Goal: Find contact information: Find contact information

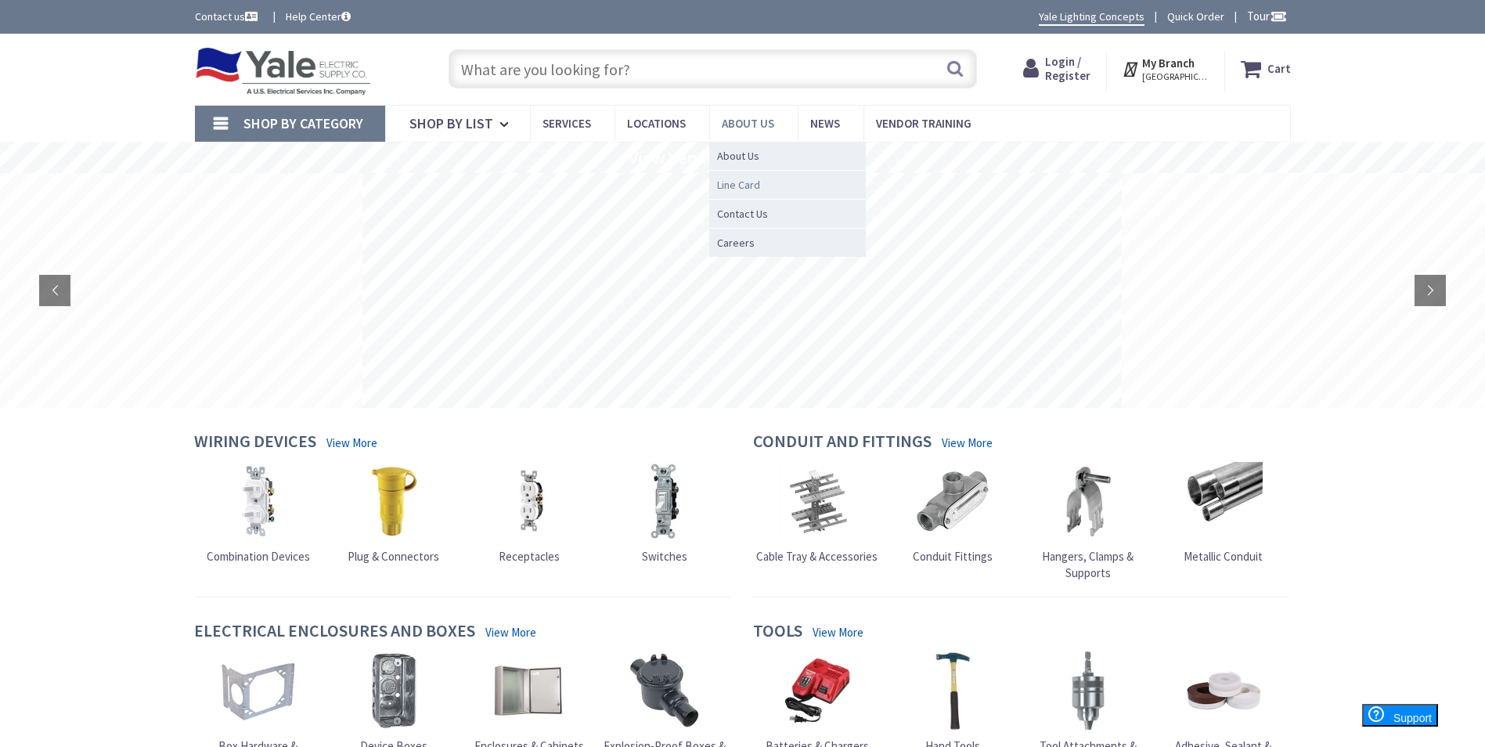
click at [739, 182] on span "Line Card" at bounding box center [738, 185] width 43 height 16
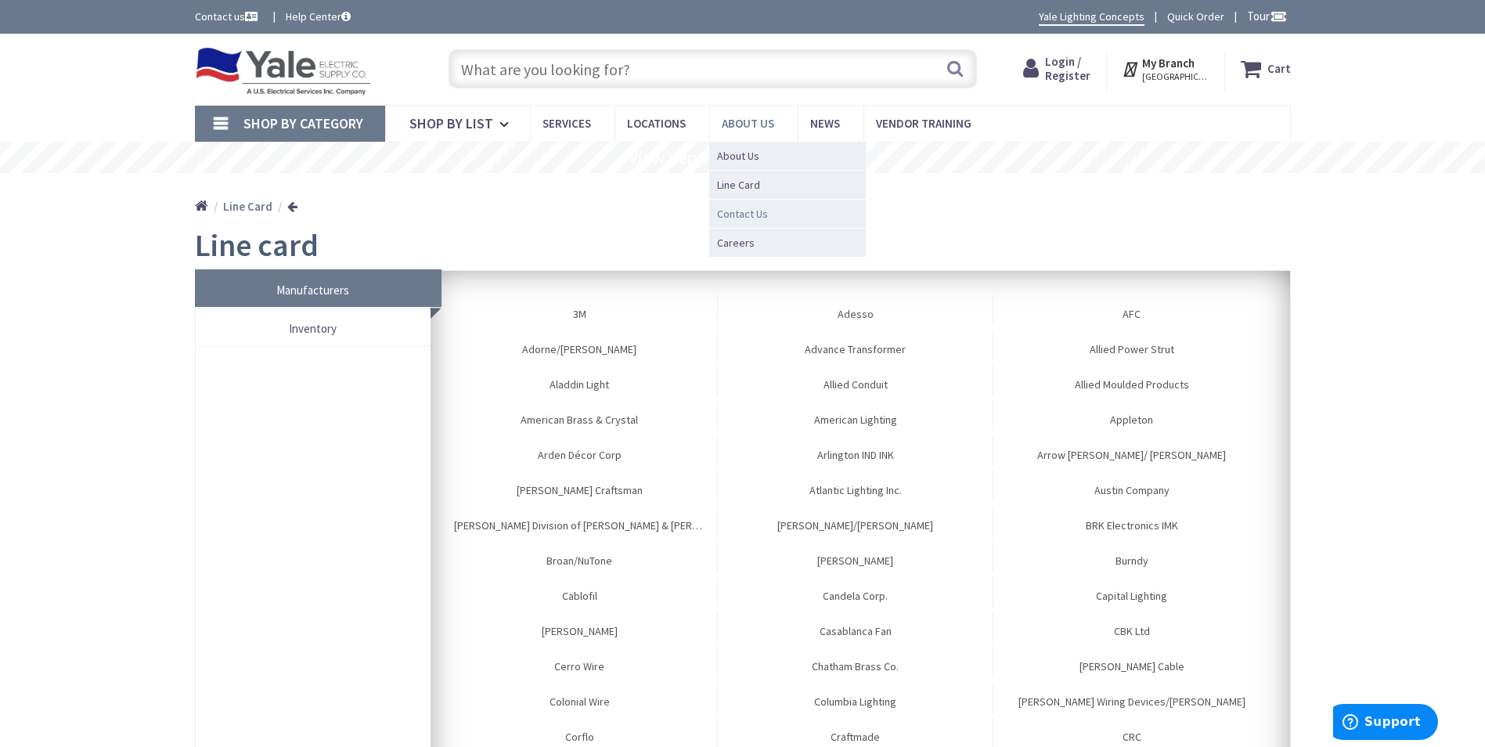
click at [742, 212] on span "Contact Us" at bounding box center [742, 214] width 51 height 16
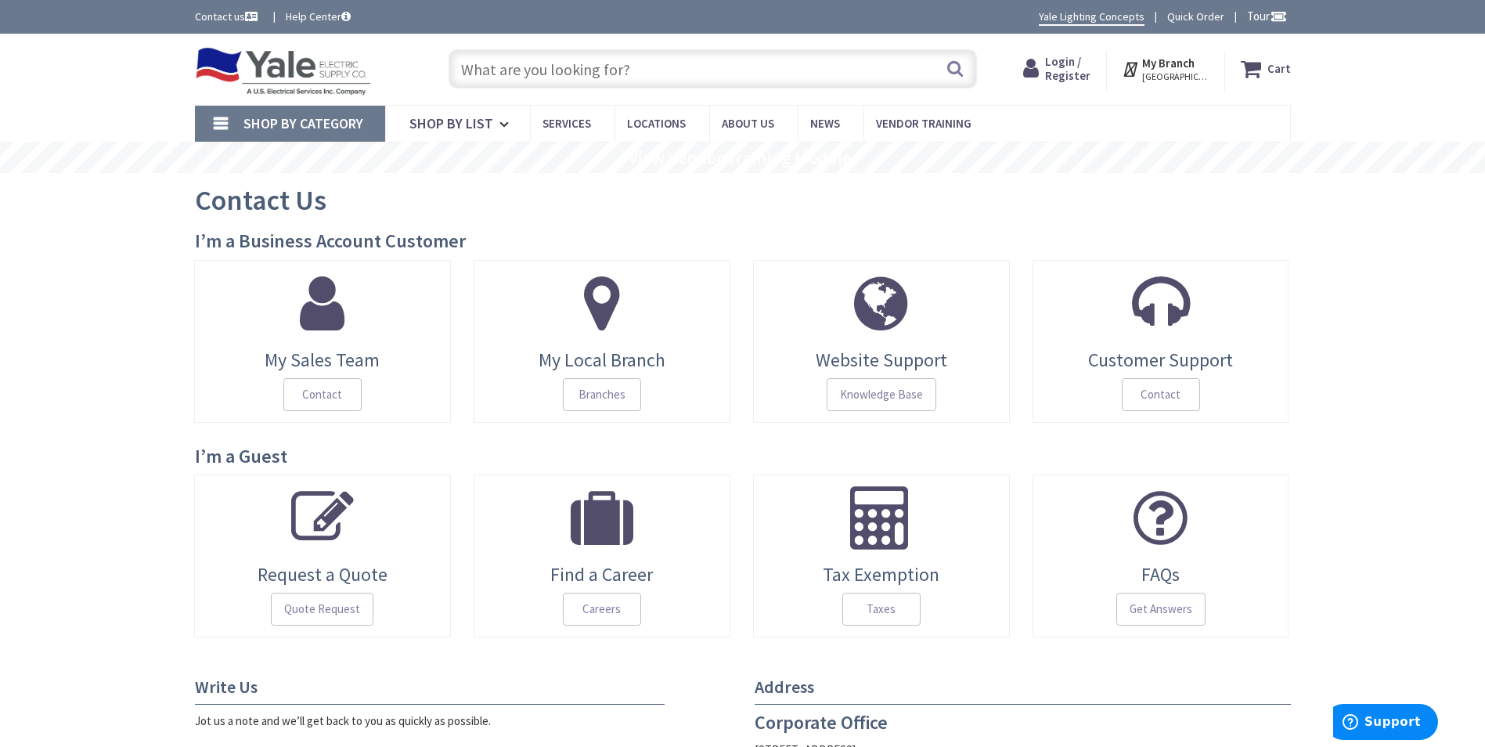
click at [321, 343] on link "My Sales Team Contact" at bounding box center [322, 341] width 257 height 163
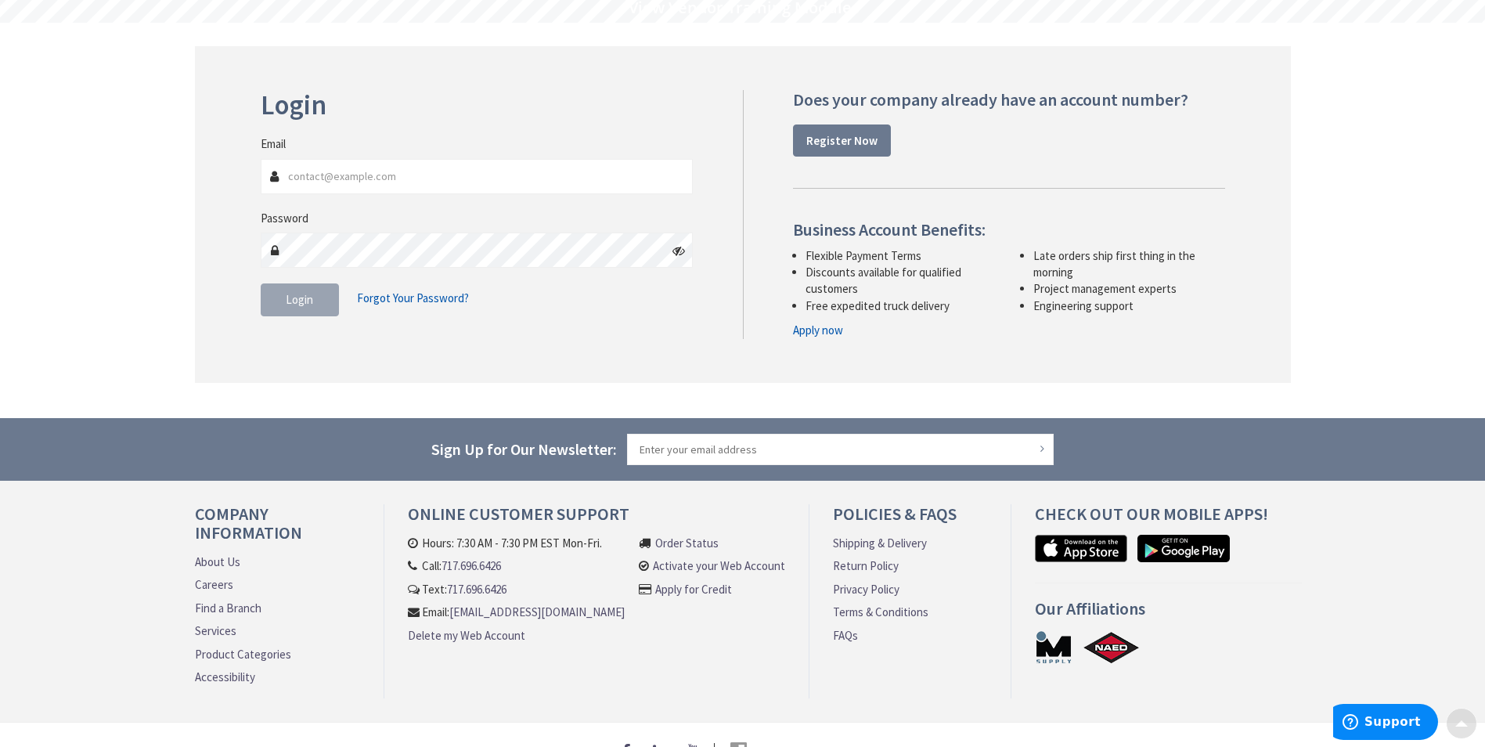
scroll to position [157, 0]
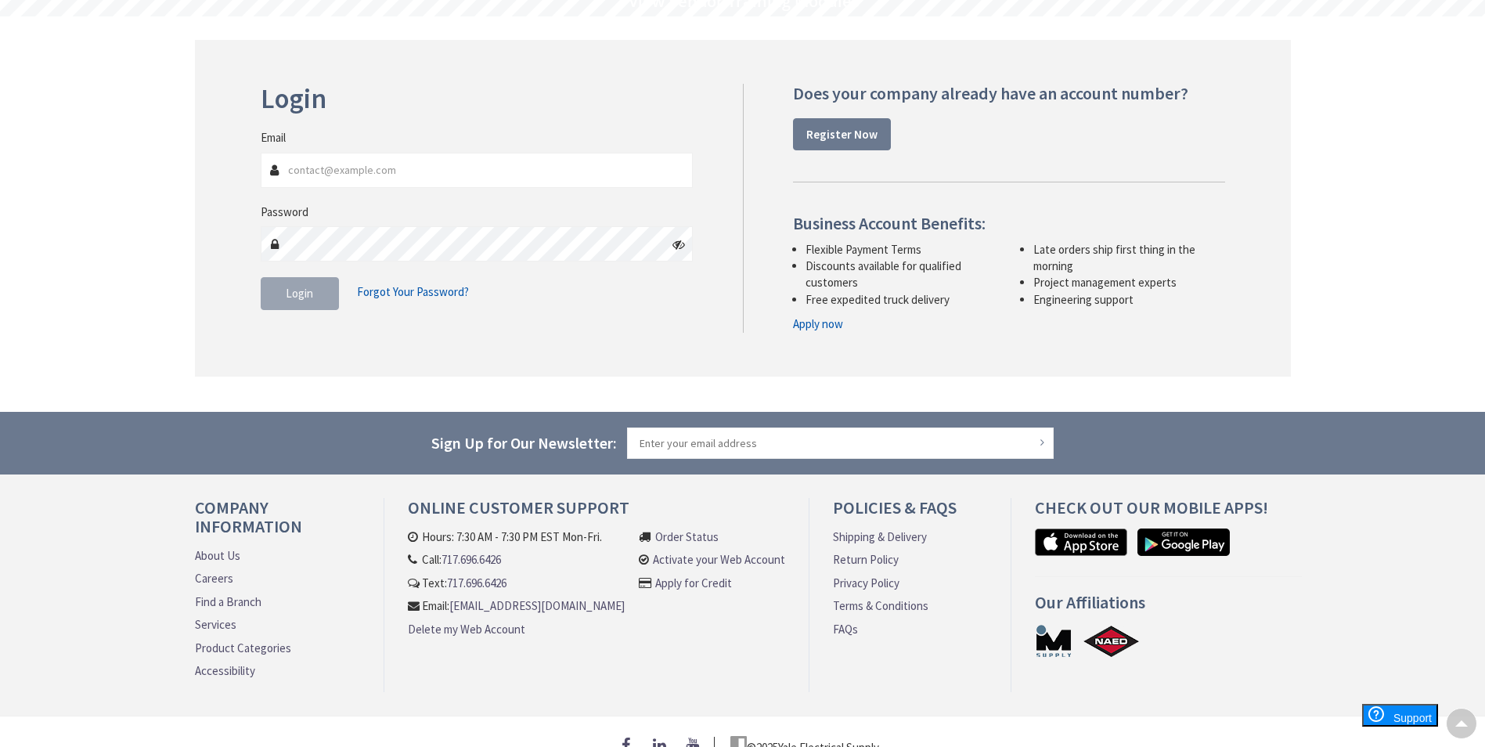
drag, startPoint x: 621, startPoint y: 622, endPoint x: 406, endPoint y: 626, distance: 214.5
click at [406, 626] on div "Online Customer Support Hours: 7:30 AM - 7:30 PM EST Mon-Fri. Call: 717.696.642…" at bounding box center [596, 595] width 425 height 194
drag, startPoint x: 406, startPoint y: 626, endPoint x: 428, endPoint y: 623, distance: 22.0
copy link "[EMAIL_ADDRESS][DOMAIN_NAME]"
click at [242, 604] on link "Find a Branch" at bounding box center [228, 601] width 67 height 16
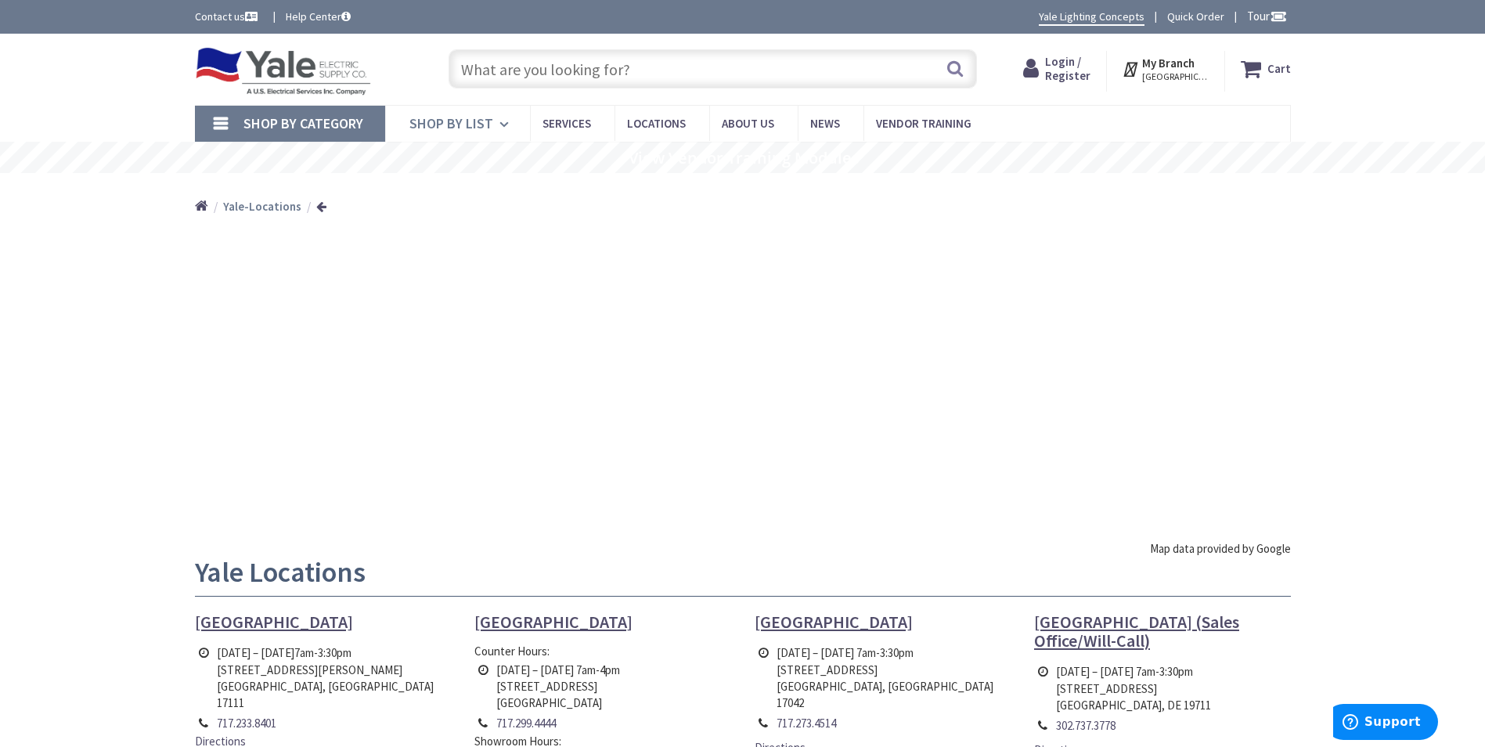
click at [453, 124] on span "Shop By List" at bounding box center [451, 123] width 84 height 18
click at [436, 121] on span "Shop By List" at bounding box center [451, 123] width 84 height 18
click at [465, 131] on span "Shop By List" at bounding box center [451, 123] width 84 height 18
click at [474, 132] on span "Shop By List" at bounding box center [451, 123] width 84 height 18
click at [449, 123] on span "Shop By List" at bounding box center [451, 123] width 84 height 18
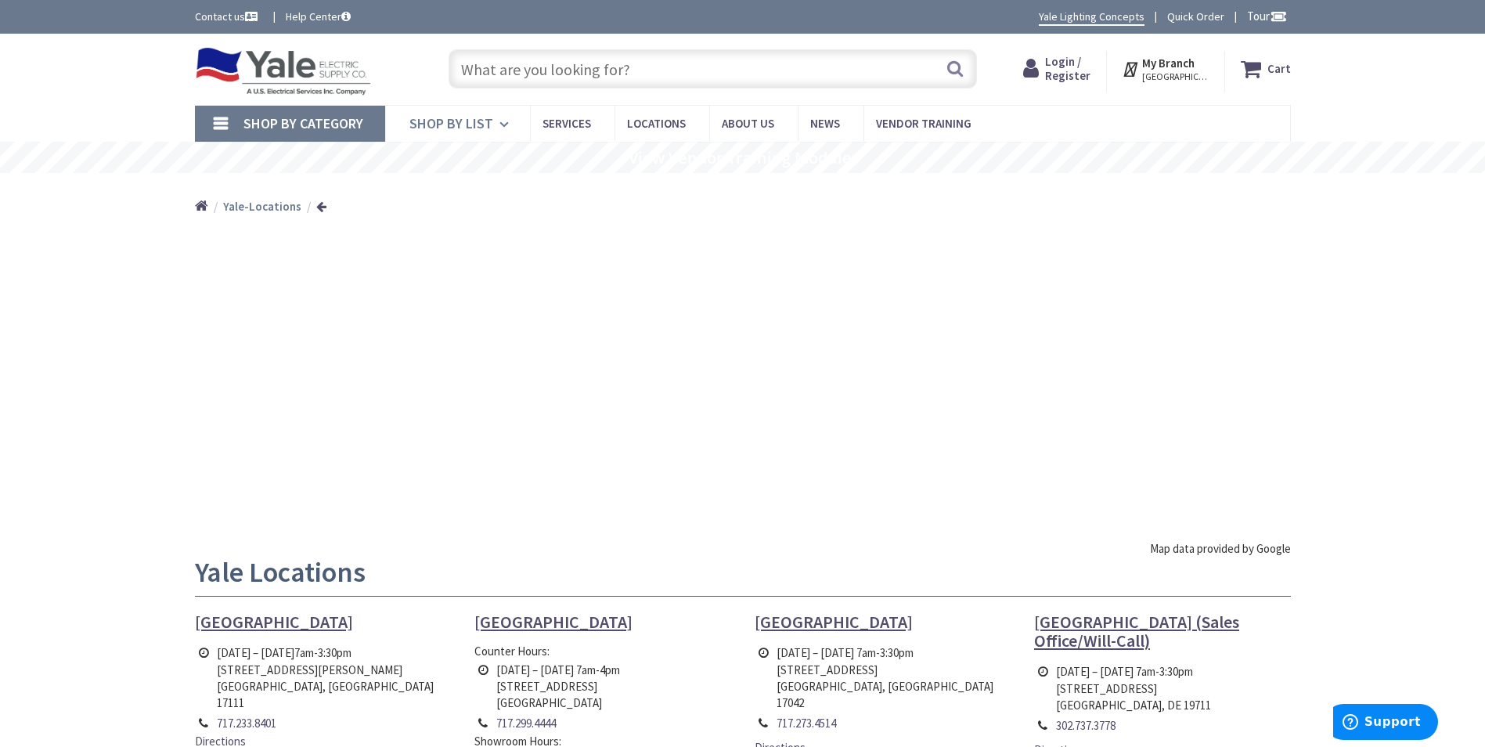
click at [435, 129] on span "Shop By List" at bounding box center [451, 123] width 84 height 18
click at [490, 128] on span "Shop By List" at bounding box center [451, 123] width 84 height 18
click at [427, 124] on span "Shop By List" at bounding box center [451, 123] width 84 height 18
click at [284, 124] on span "Shop By Category" at bounding box center [303, 123] width 120 height 18
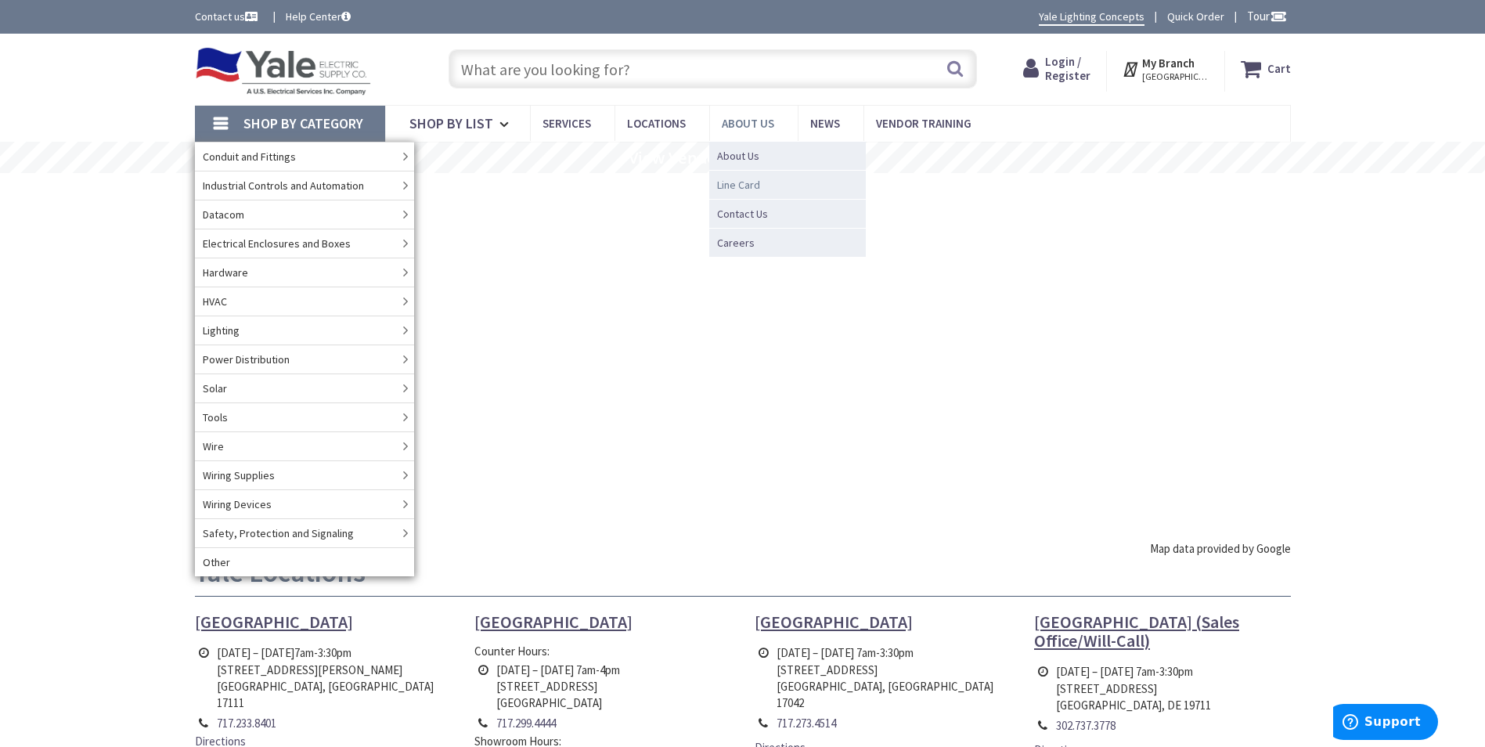
click at [734, 182] on span "Line Card" at bounding box center [738, 185] width 43 height 16
